Goal: Contribute content

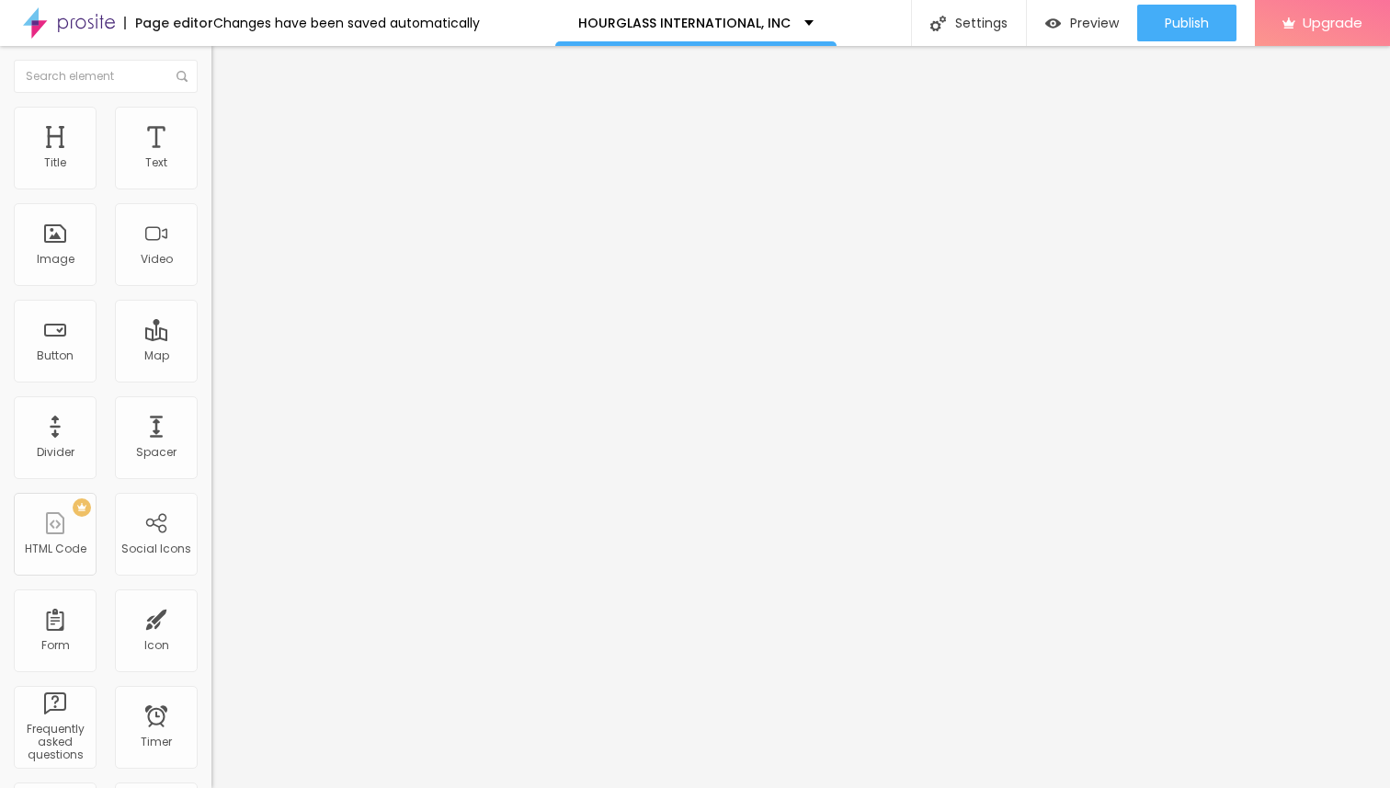
click at [212, 158] on span "Add image" at bounding box center [249, 151] width 75 height 16
click at [212, 377] on input "https://" at bounding box center [322, 368] width 221 height 18
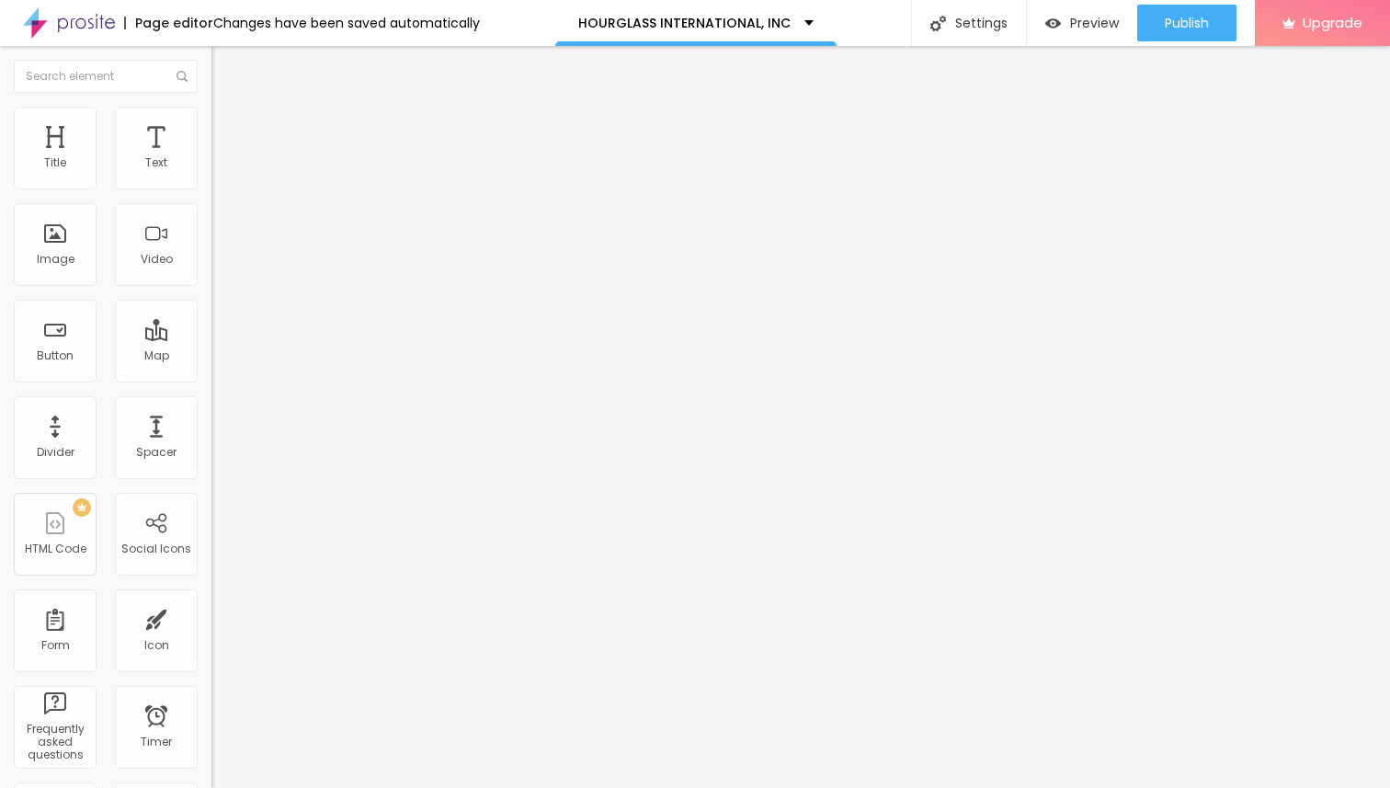
paste input "[DOMAIN_NAME]"
type input "[URL][DOMAIN_NAME]"
click at [212, 109] on img at bounding box center [220, 115] width 17 height 17
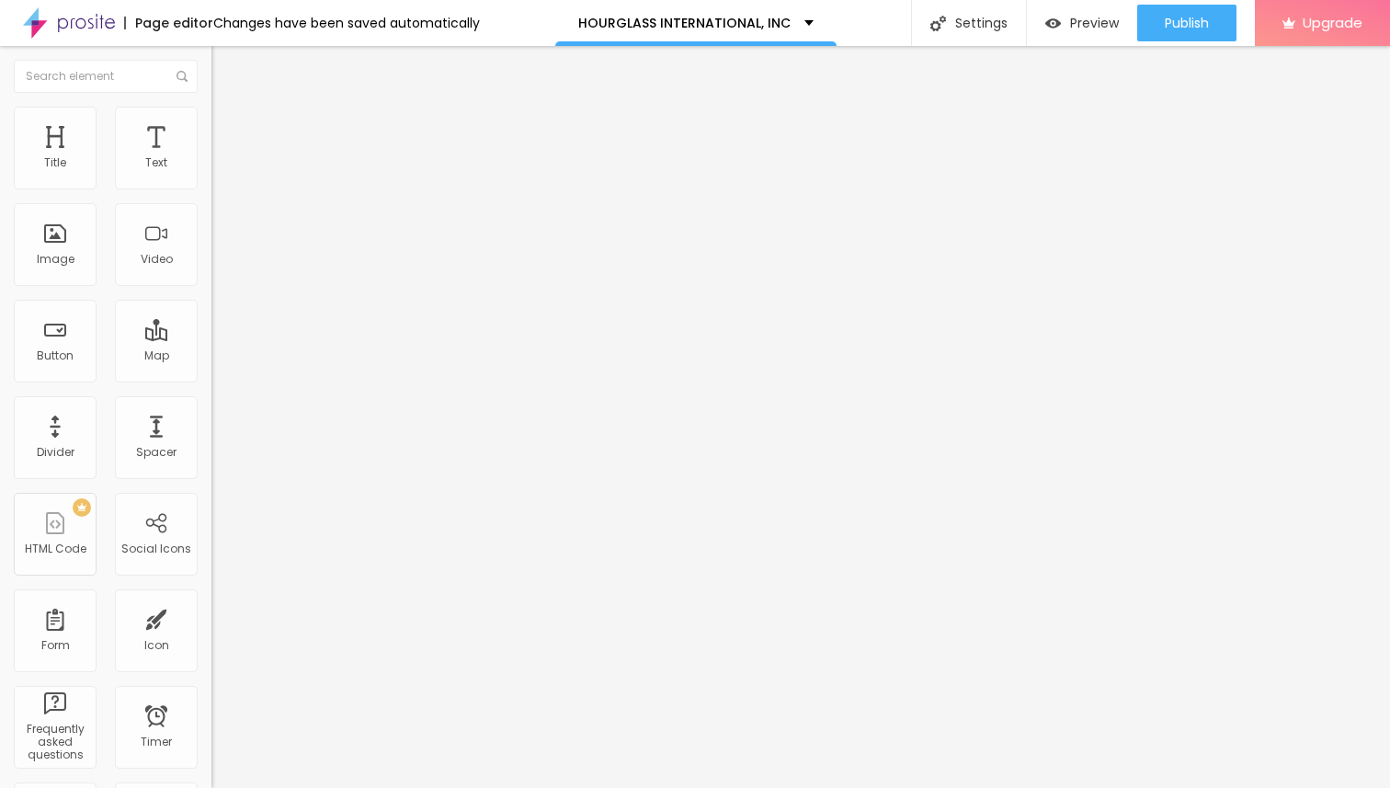
type input "80"
click at [212, 189] on input "range" at bounding box center [271, 181] width 119 height 15
click at [228, 109] on span "Content" at bounding box center [250, 101] width 45 height 16
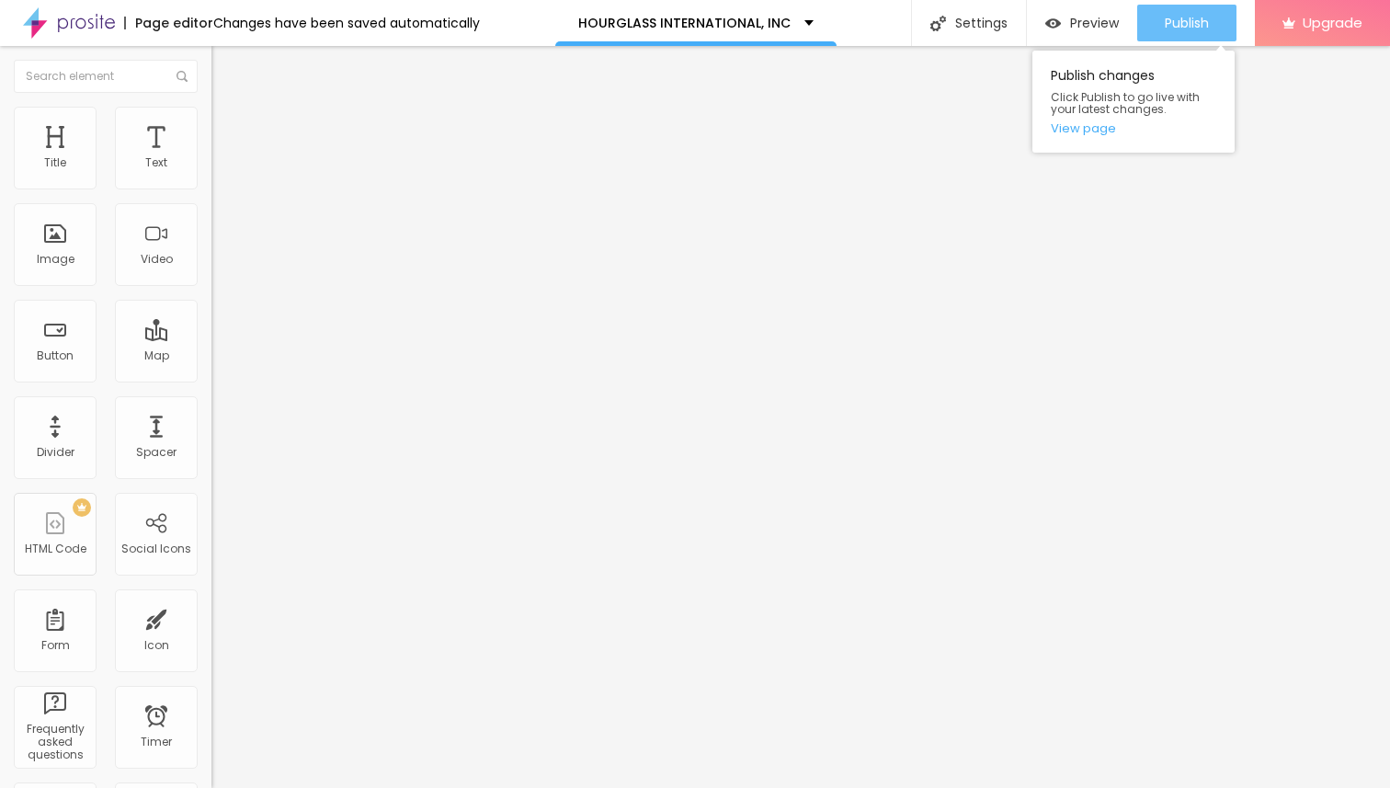
click at [1165, 25] on span "Publish" at bounding box center [1187, 23] width 44 height 15
